Goal: Answer question/provide support

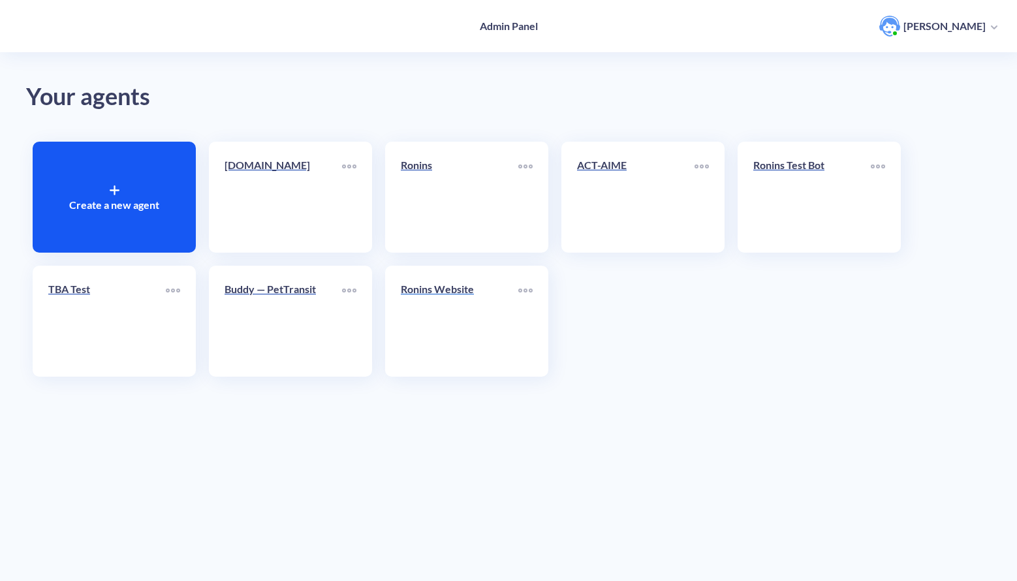
click at [429, 313] on link "Ronins Website" at bounding box center [460, 321] width 118 height 80
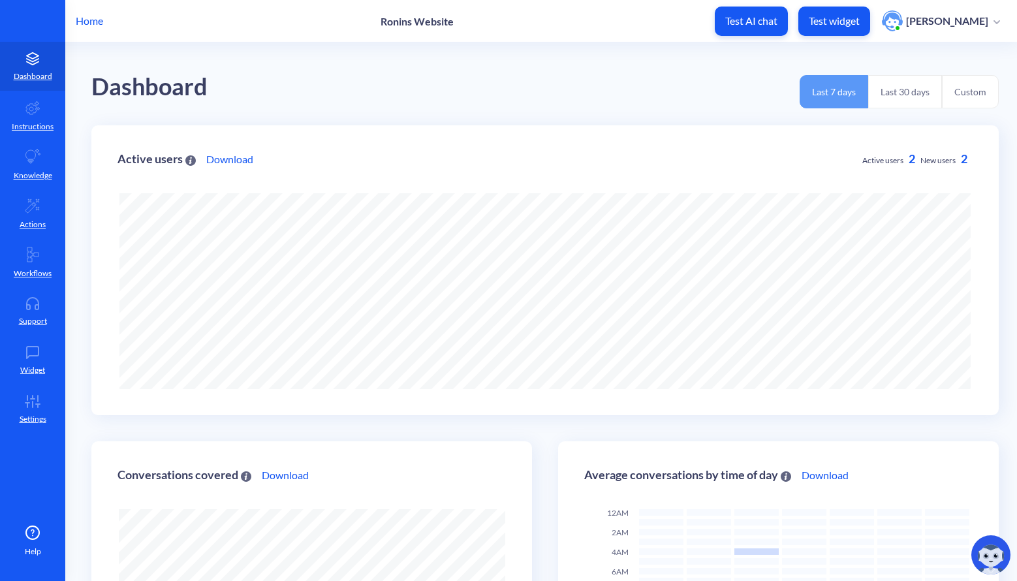
scroll to position [581, 1017]
click at [29, 307] on icon at bounding box center [33, 303] width 26 height 13
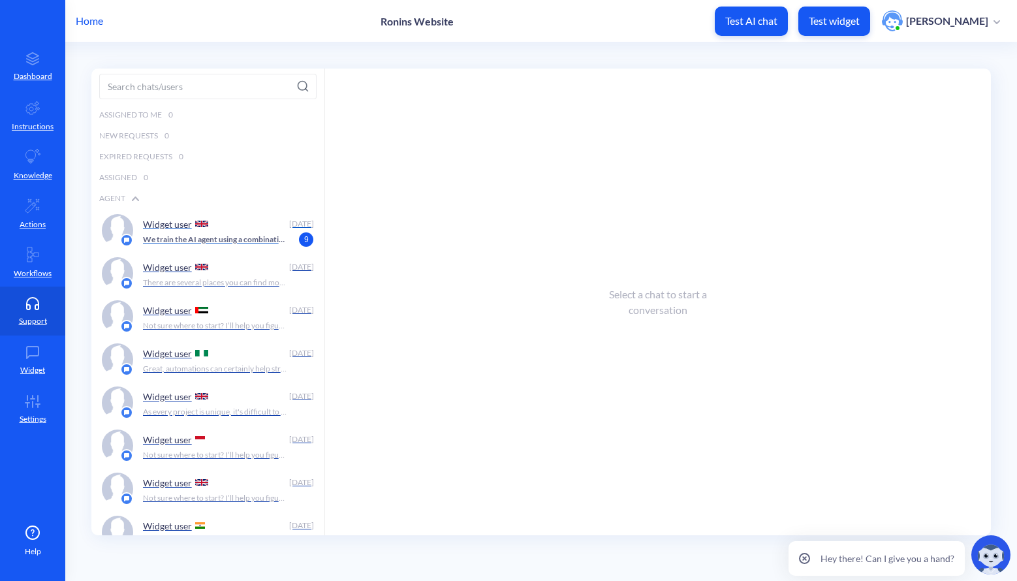
click at [176, 234] on p "We train the AI agent using a combination of methods. First, we use supervised …" at bounding box center [215, 240] width 144 height 12
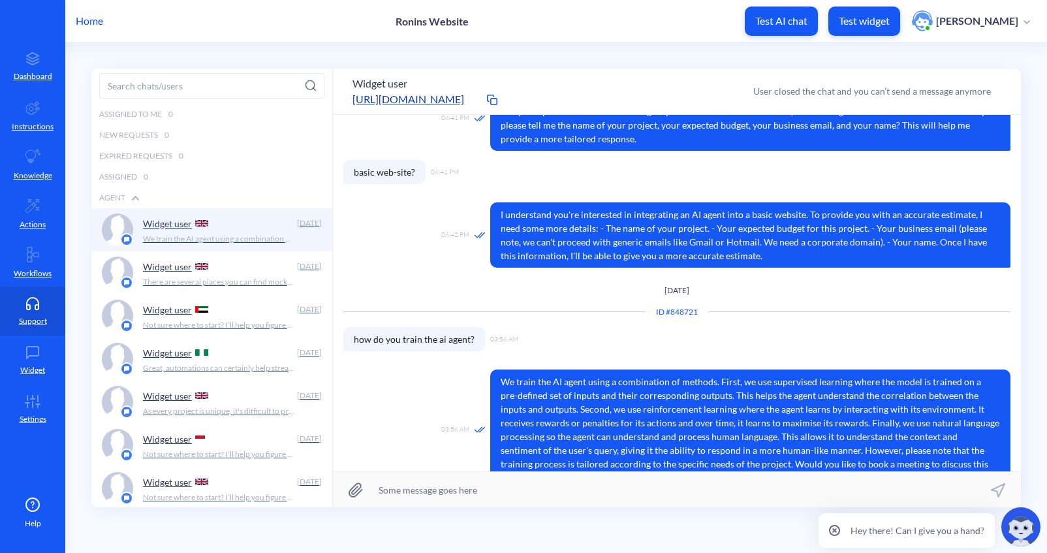
click at [187, 310] on p "Widget user" at bounding box center [167, 309] width 49 height 11
